Goal: Task Accomplishment & Management: Manage account settings

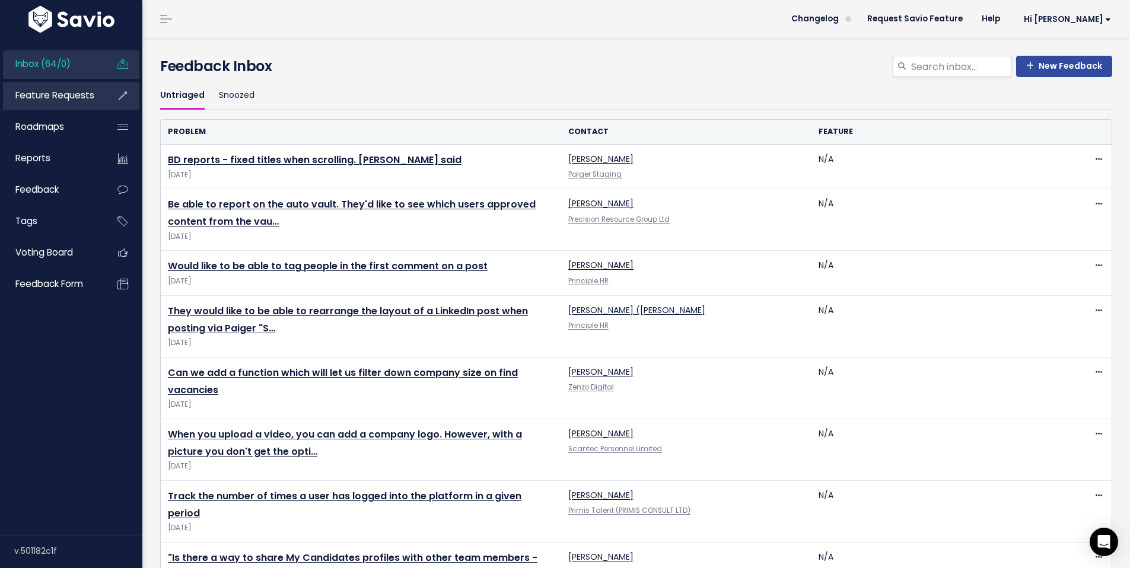
click at [61, 100] on span "Feature Requests" at bounding box center [54, 95] width 79 height 12
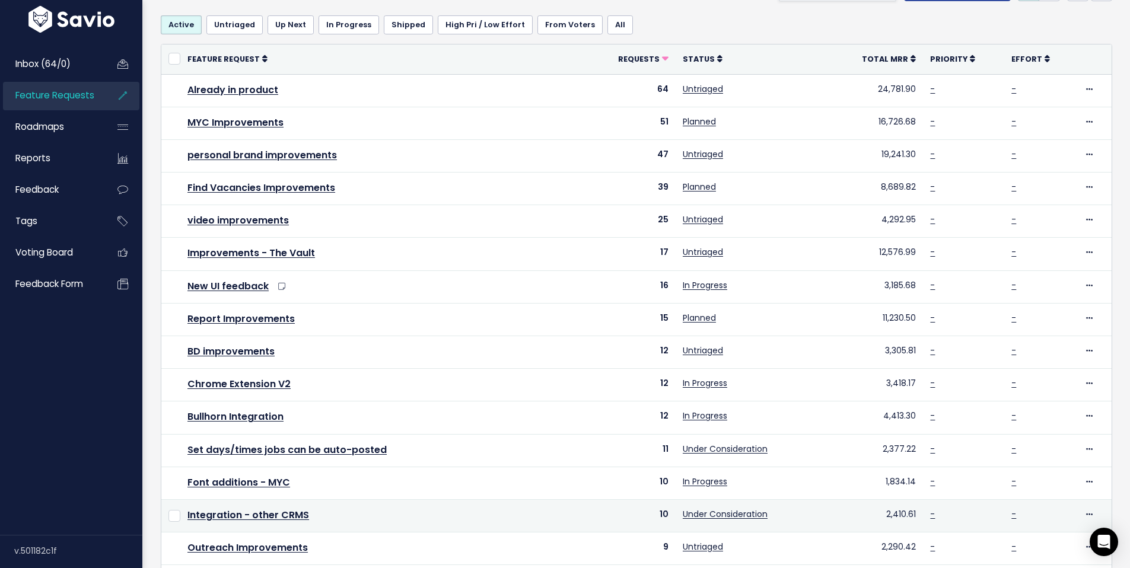
scroll to position [84, 0]
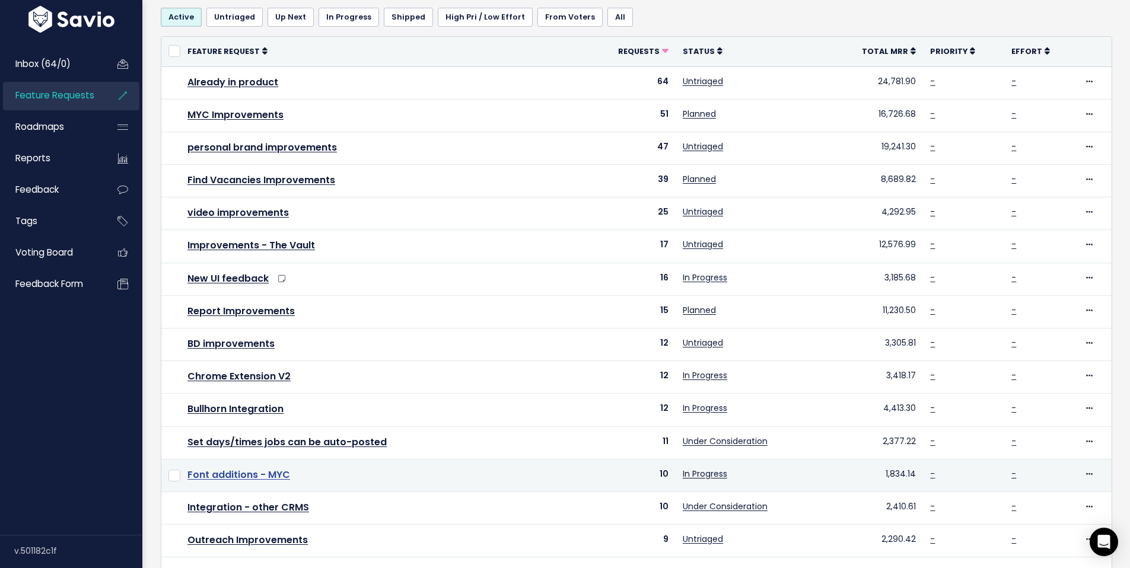
click at [218, 476] on link "Font additions - MYC" at bounding box center [238, 475] width 103 height 14
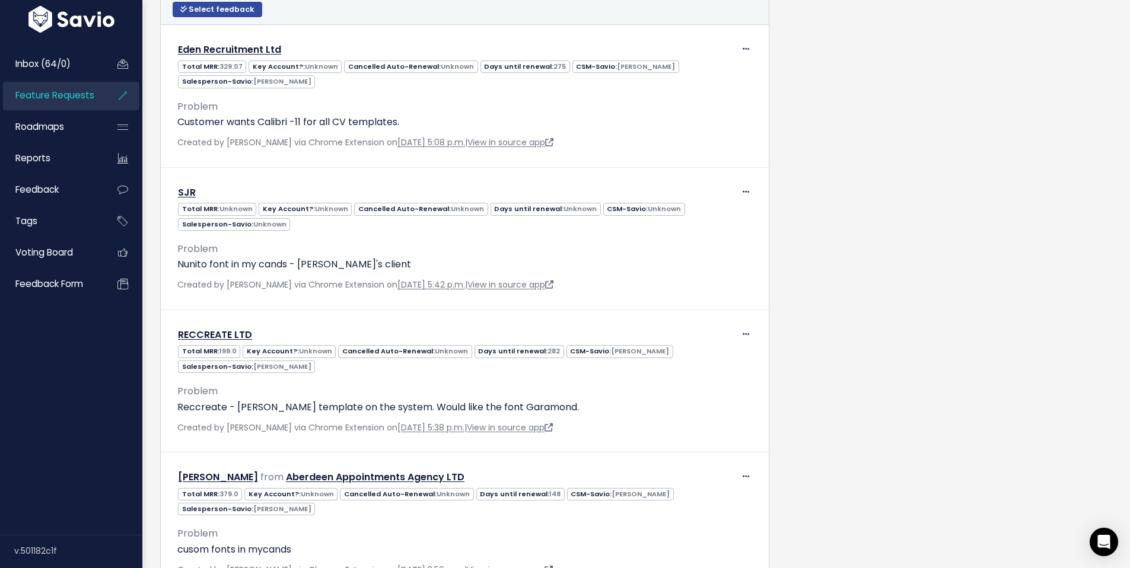
scroll to position [567, 0]
